Goal: Obtain resource: Obtain resource

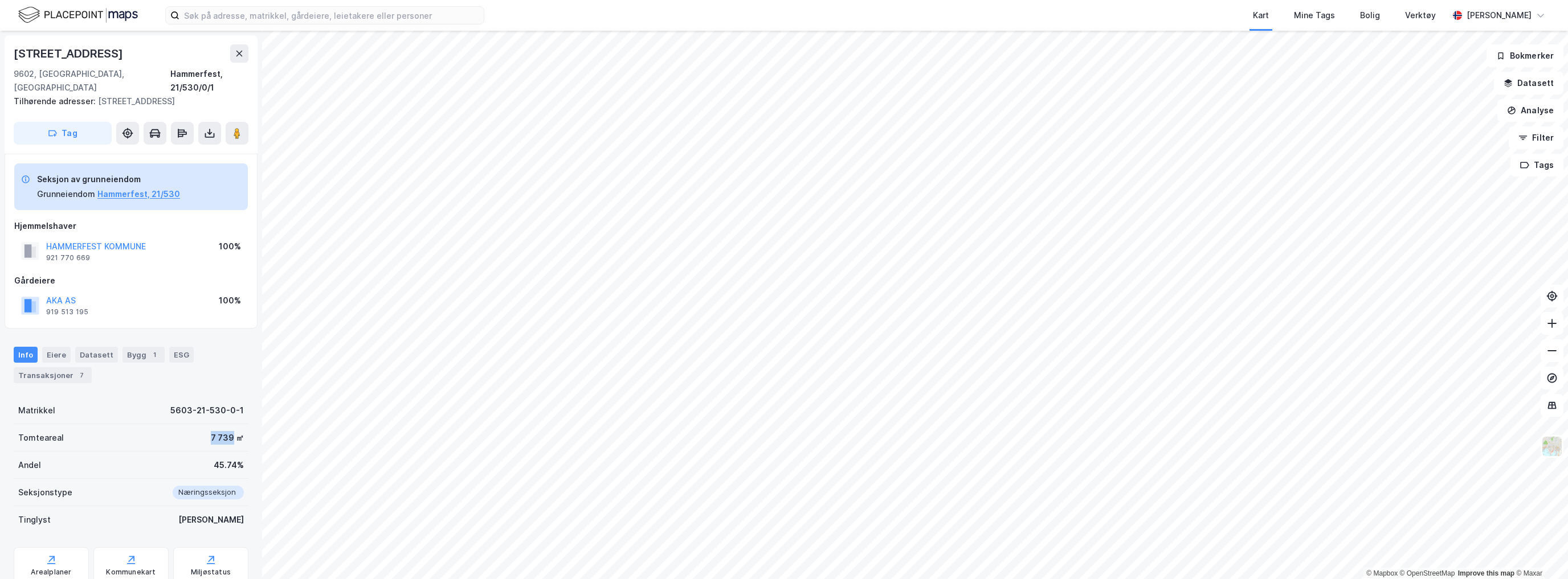
drag, startPoint x: 208, startPoint y: 425, endPoint x: 226, endPoint y: 423, distance: 18.1
click at [226, 431] on div "7 739 ㎡" at bounding box center [227, 438] width 33 height 13
click at [242, 128] on icon at bounding box center [237, 133] width 12 height 12
click at [205, 133] on icon at bounding box center [210, 135] width 10 height 4
click at [177, 151] on div "Last ned grunnbok" at bounding box center [153, 156] width 66 height 9
